Goal: Transaction & Acquisition: Purchase product/service

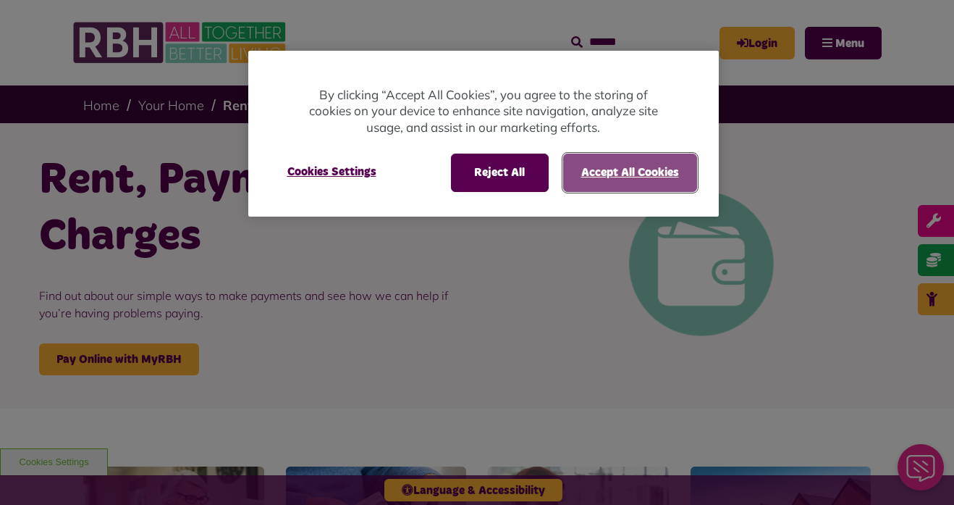
click at [648, 177] on button "Accept All Cookies" at bounding box center [630, 172] width 134 height 38
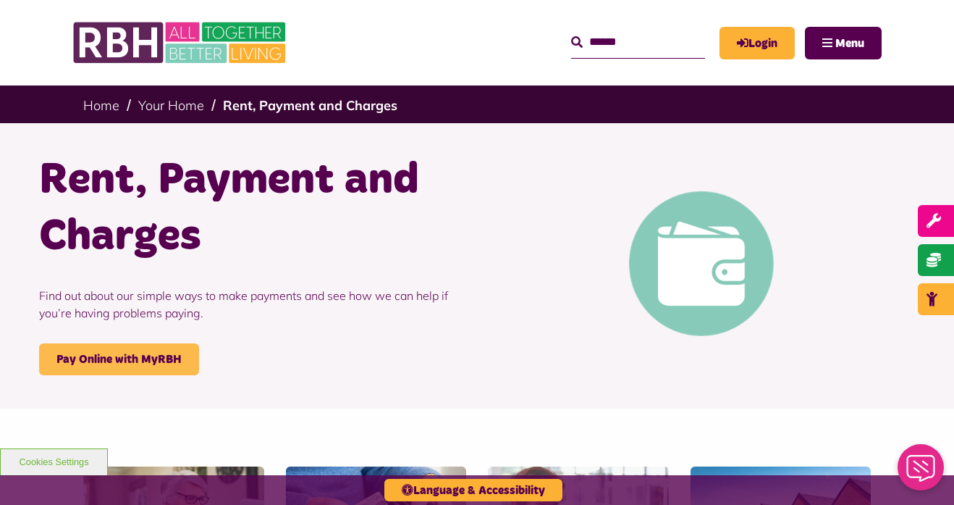
click at [151, 358] on link "Pay Online with MyRBH" at bounding box center [119, 359] width 160 height 32
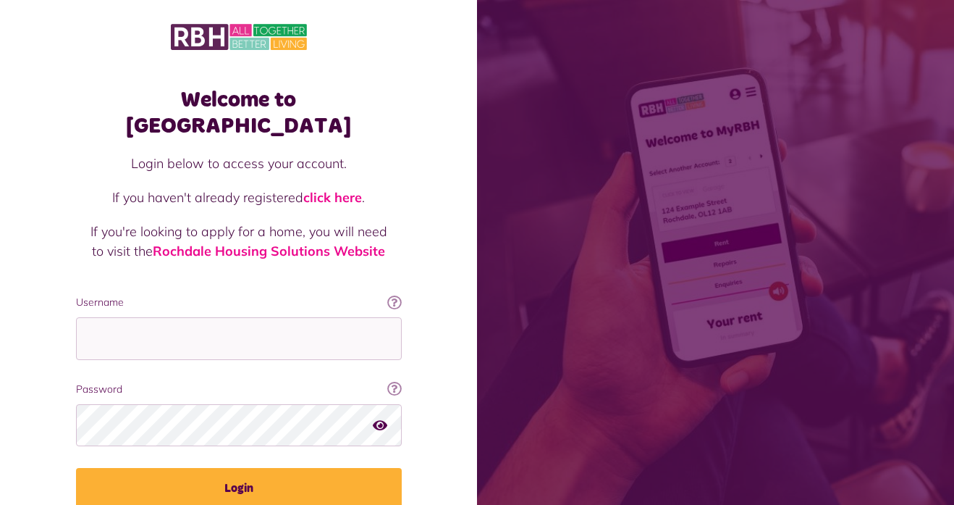
type input "**********"
click at [76, 468] on button "Login" at bounding box center [239, 488] width 326 height 41
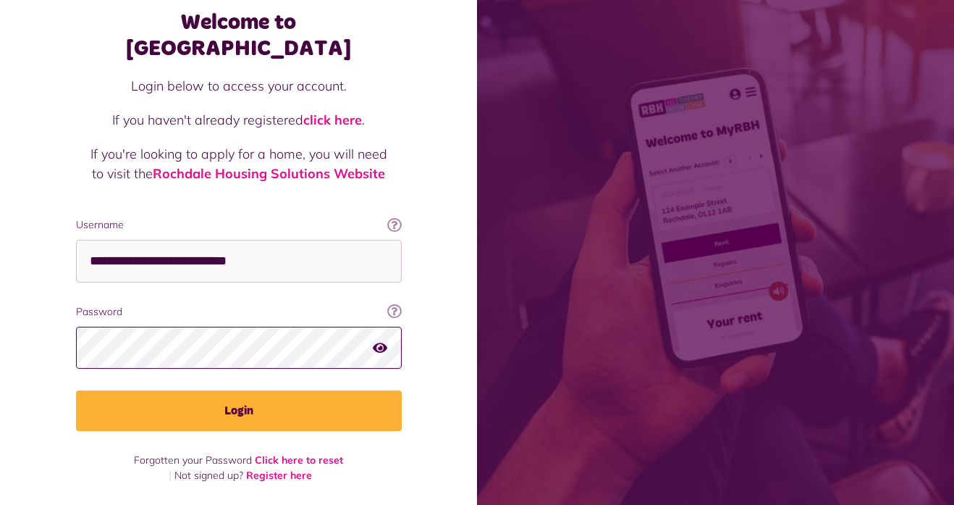
scroll to position [51, 0]
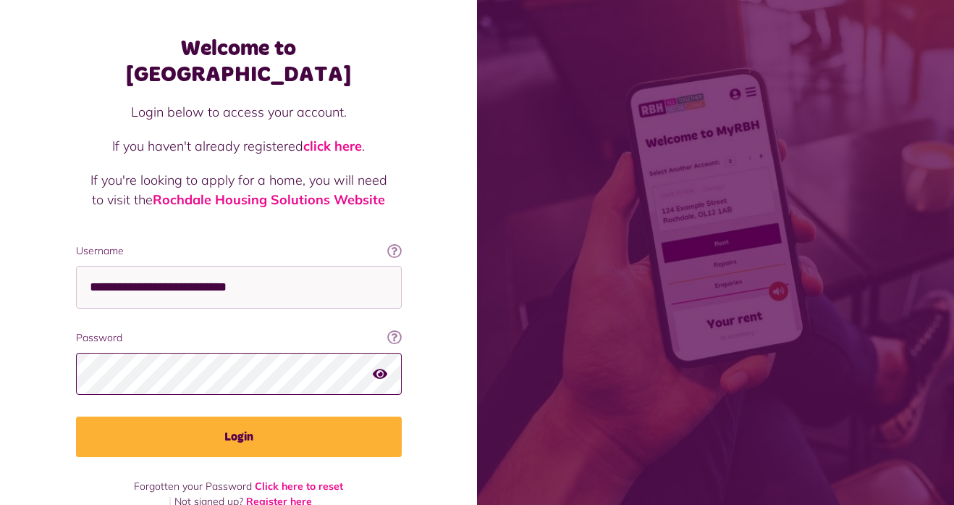
click at [76, 416] on button "Login" at bounding box center [239, 436] width 326 height 41
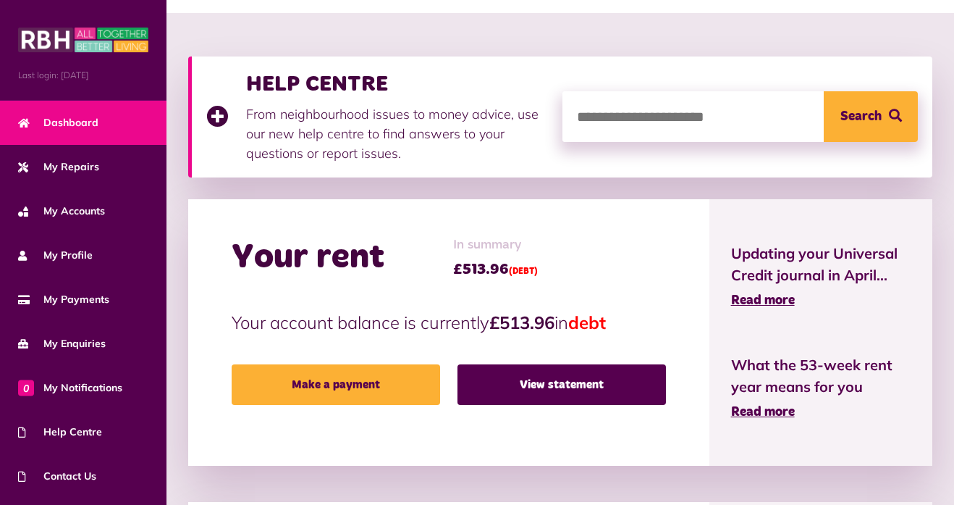
scroll to position [164, 0]
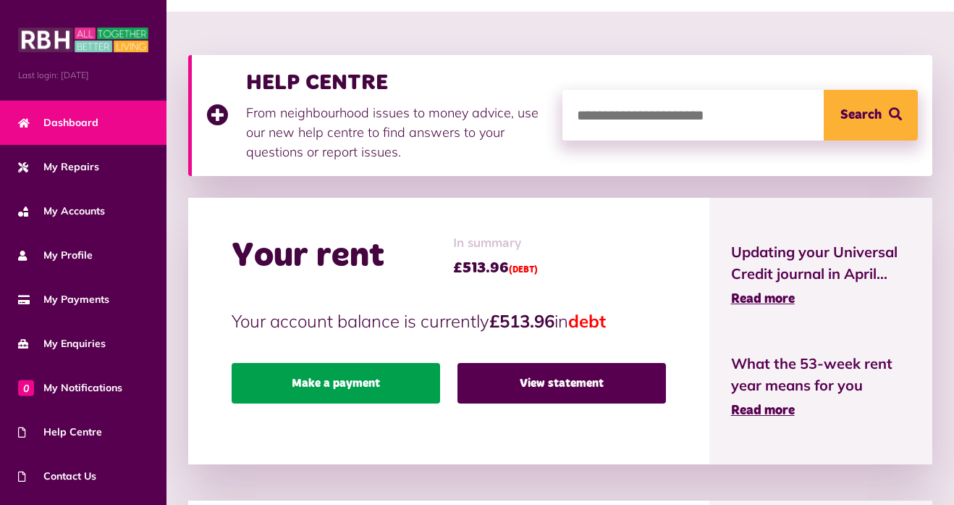
click at [397, 384] on link "Make a payment" at bounding box center [336, 383] width 208 height 41
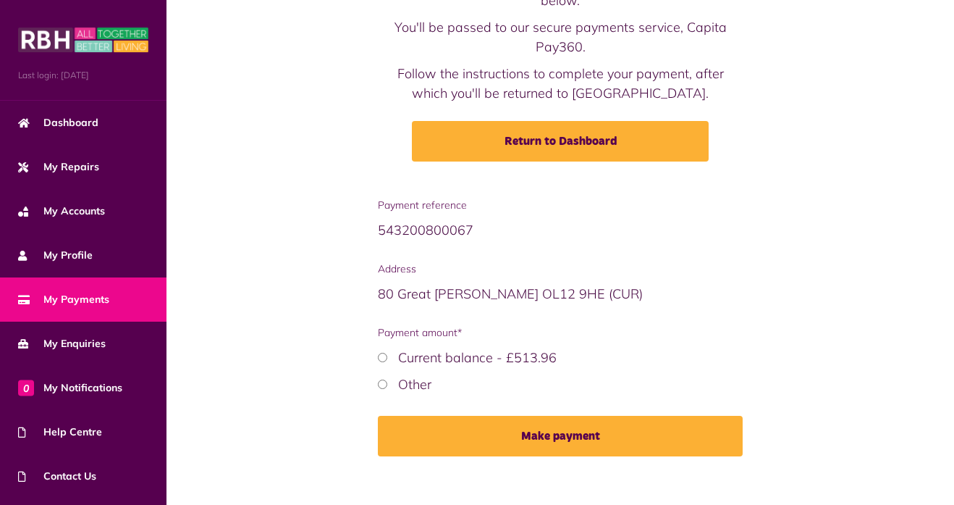
scroll to position [119, 0]
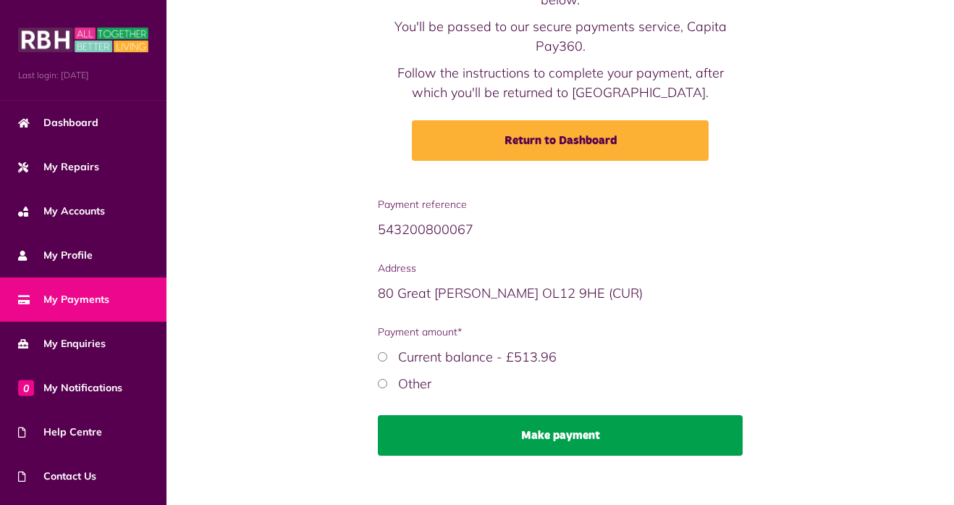
click at [558, 445] on button "Make payment" at bounding box center [560, 435] width 365 height 41
